Goal: Information Seeking & Learning: Learn about a topic

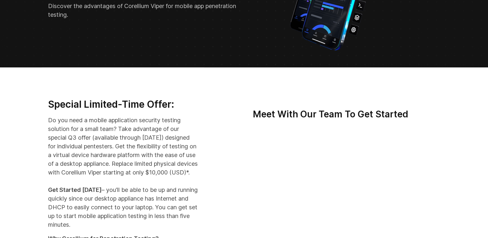
scroll to position [161, 0]
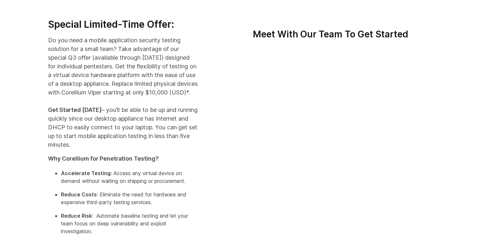
click at [204, 78] on div "Special Limited-Time Offer: Do you need a mobile application security testing s…" at bounding box center [123, 154] width 163 height 272
drag, startPoint x: 188, startPoint y: 80, endPoint x: 154, endPoint y: 68, distance: 35.6
click at [154, 68] on p "Do you need a mobile application security testing solution for a small team? Ta…" at bounding box center [123, 92] width 150 height 113
drag, startPoint x: 193, startPoint y: 75, endPoint x: 191, endPoint y: 51, distance: 24.2
click at [191, 51] on p "Do you need a mobile application security testing solution for a small team? Ta…" at bounding box center [123, 92] width 150 height 113
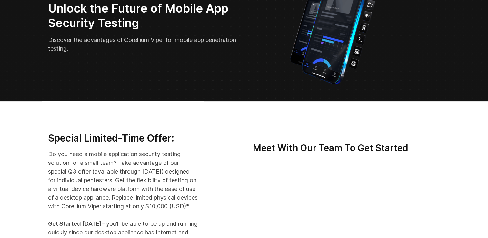
scroll to position [0, 0]
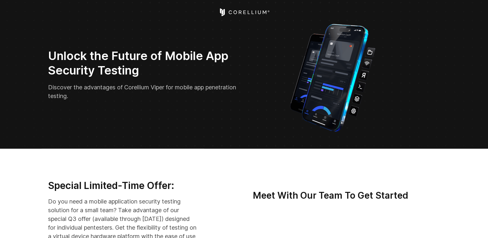
click at [239, 11] on icon "Corellium Home" at bounding box center [240, 12] width 3 height 4
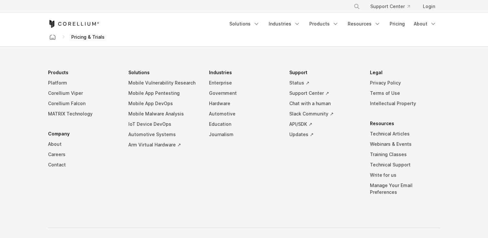
scroll to position [1143, 0]
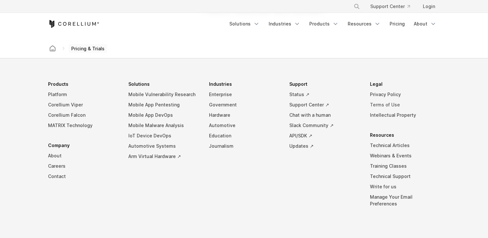
click at [394, 102] on link "Terms of Use" at bounding box center [405, 105] width 70 height 10
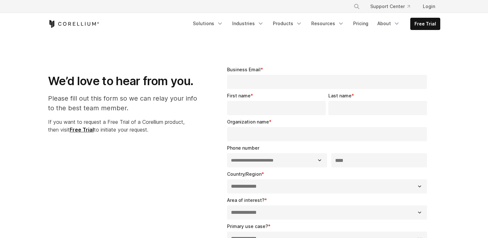
select select "**"
click at [260, 25] on link "Industries" at bounding box center [247, 24] width 39 height 12
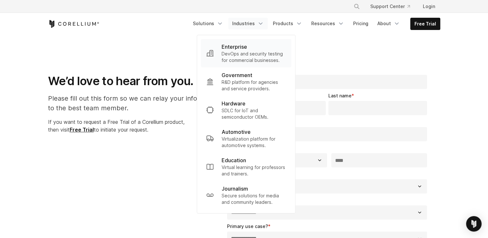
click at [252, 57] on p "DevOps and security testing for commercial businesses." at bounding box center [254, 57] width 65 height 13
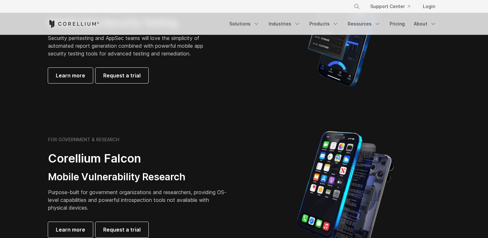
scroll to position [129, 0]
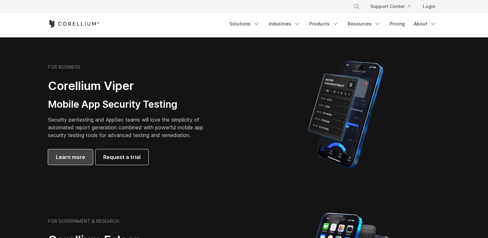
click at [56, 155] on span "Learn more" at bounding box center [70, 157] width 29 height 8
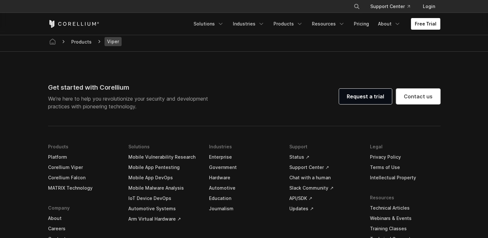
scroll to position [1965, 0]
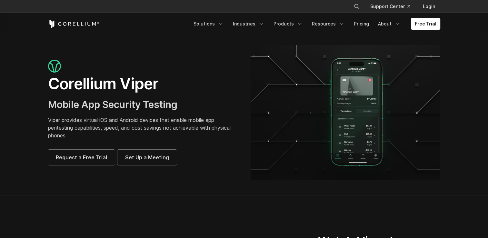
click at [195, 138] on p "Viper provides virtual iOS and Android devices that enable mobile app pentestin…" at bounding box center [143, 127] width 190 height 23
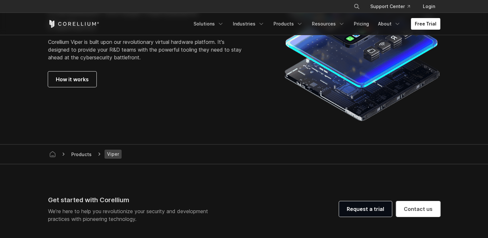
scroll to position [1772, 0]
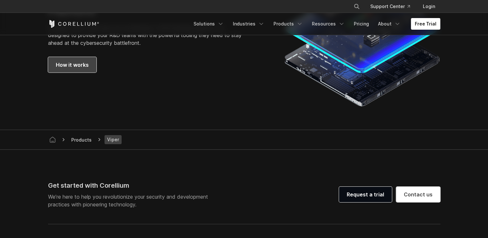
click at [79, 68] on link "How it works" at bounding box center [72, 64] width 48 height 15
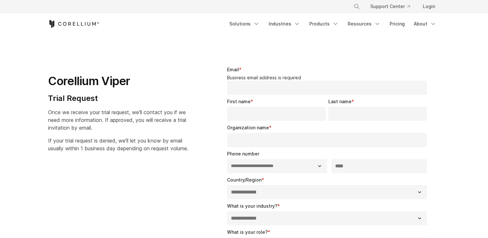
select select "**"
drag, startPoint x: 208, startPoint y: 93, endPoint x: 184, endPoint y: 79, distance: 27.9
click at [184, 79] on h1 "Corellium Viper" at bounding box center [118, 81] width 140 height 15
click at [423, 24] on link "About" at bounding box center [425, 24] width 30 height 12
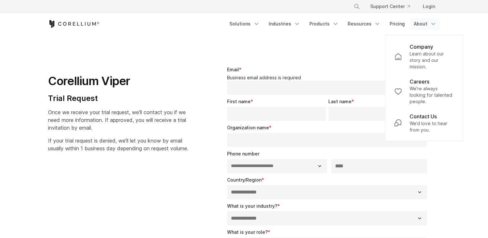
click at [442, 131] on p "We’d love to hear from you." at bounding box center [432, 126] width 44 height 13
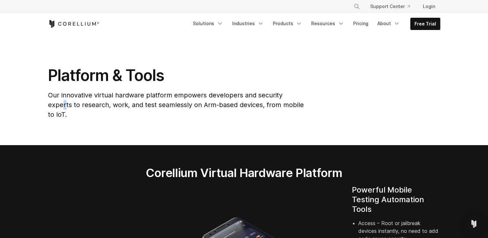
drag, startPoint x: 294, startPoint y: 95, endPoint x: 297, endPoint y: 95, distance: 3.5
click at [297, 95] on span "Our innovative virtual hardware platform empowers developers and security exper…" at bounding box center [176, 104] width 256 height 27
copy span "r"
click at [311, 106] on div "Platform & Tools Our innovative virtual hardware platform empowers developers a…" at bounding box center [177, 95] width 270 height 59
drag, startPoint x: 301, startPoint y: 97, endPoint x: 297, endPoint y: 95, distance: 4.2
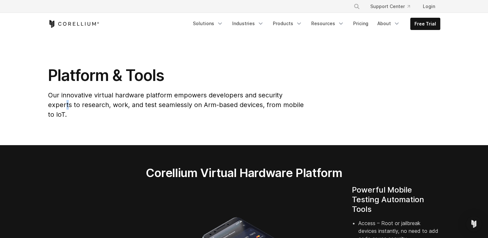
click at [297, 95] on span "Our innovative virtual hardware platform empowers developers and security exper…" at bounding box center [176, 104] width 256 height 27
copy span "t"
click at [279, 98] on span "Our innovative virtual hardware platform empowers developers and security exper…" at bounding box center [176, 104] width 256 height 27
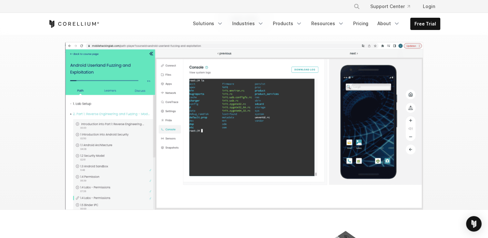
scroll to position [2032, 0]
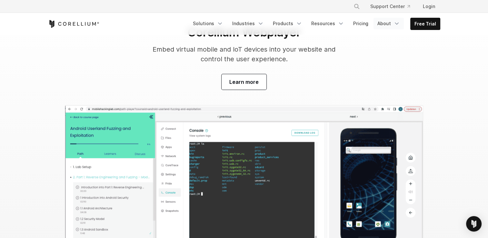
click at [397, 21] on icon "Navigation Menu" at bounding box center [397, 23] width 6 height 6
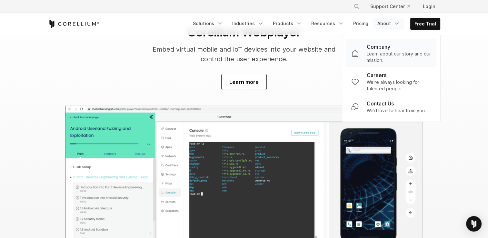
click at [393, 58] on p "Learn about our story and our mission." at bounding box center [399, 57] width 65 height 13
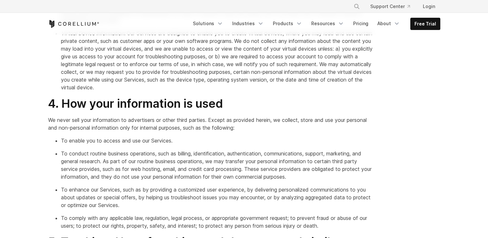
scroll to position [516, 0]
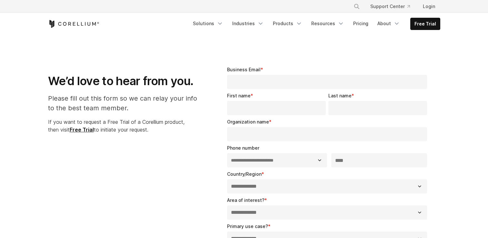
select select "**"
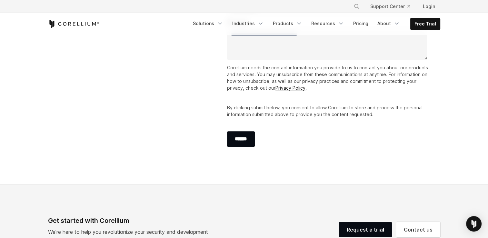
scroll to position [89, 0]
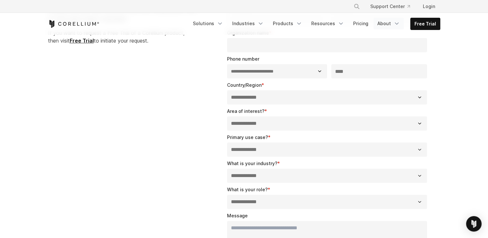
click at [394, 23] on link "About" at bounding box center [389, 24] width 30 height 12
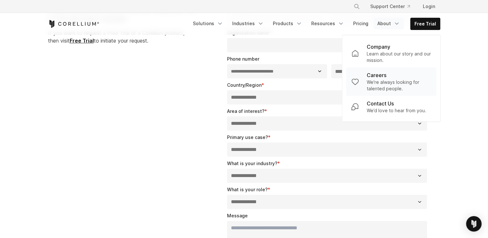
click at [401, 86] on p "We're always looking for talented people." at bounding box center [399, 85] width 65 height 13
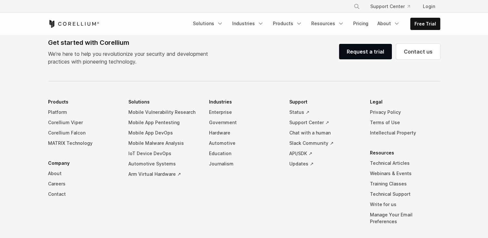
scroll to position [527, 0]
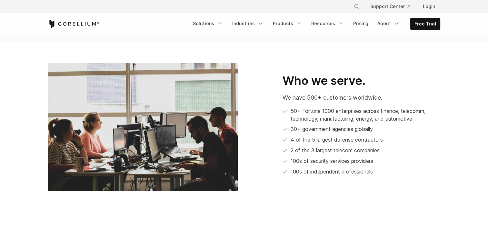
drag, startPoint x: 437, startPoint y: 153, endPoint x: 382, endPoint y: 180, distance: 61.2
click at [382, 180] on div "Who we serve. We have 500+ customers worldwide. 50+ Fortune 1000 enterprises ac…" at bounding box center [244, 127] width 405 height 128
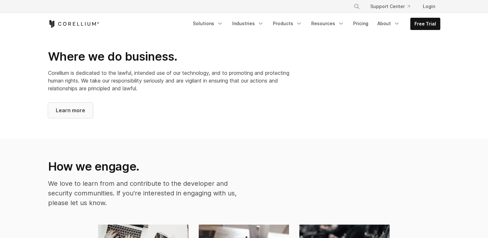
click at [79, 106] on span "Learn more" at bounding box center [70, 110] width 29 height 8
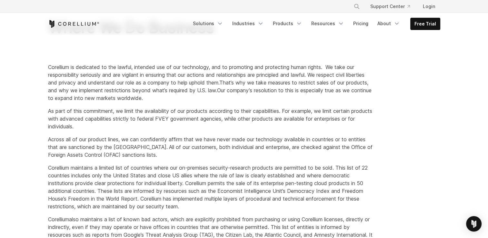
scroll to position [32, 0]
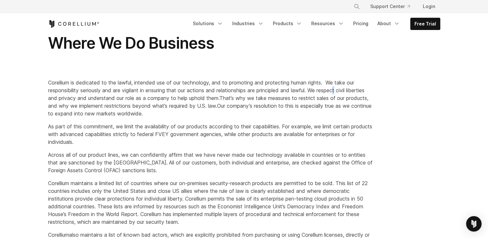
click at [343, 92] on span "Corellium is dedicated to the lawful, intended use of our technology, and to pr…" at bounding box center [206, 90] width 316 height 22
copy span "t"
